Goal: Transaction & Acquisition: Purchase product/service

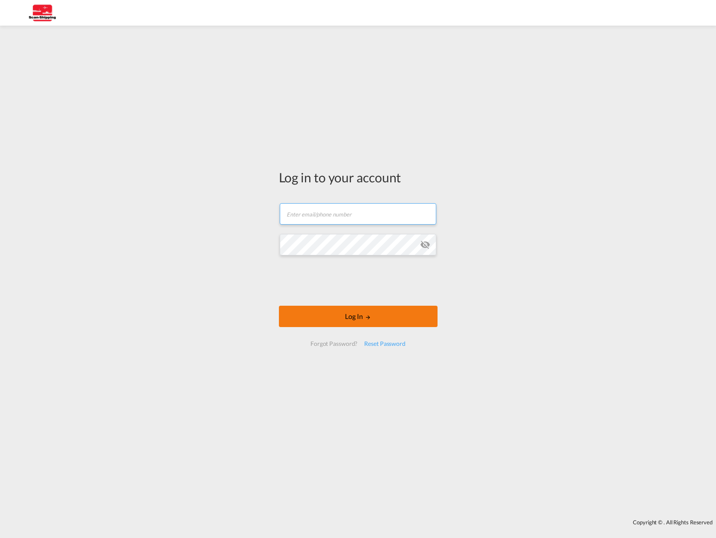
type input "[EMAIL_ADDRESS][DOMAIN_NAME]"
click at [350, 314] on button "Log In" at bounding box center [358, 315] width 159 height 21
